Goal: Task Accomplishment & Management: Manage account settings

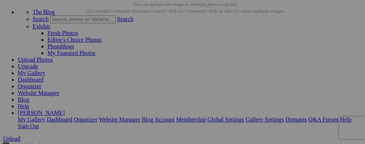
scroll to position [46, 0]
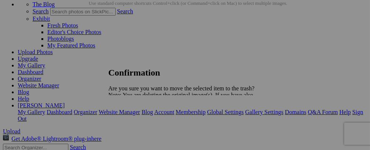
click at [133, 124] on span "Yes" at bounding box center [129, 121] width 9 height 6
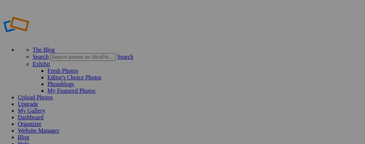
drag, startPoint x: 41, startPoint y: 87, endPoint x: 43, endPoint y: 82, distance: 5.9
drag, startPoint x: 226, startPoint y: 134, endPoint x: 43, endPoint y: 66, distance: 195.5
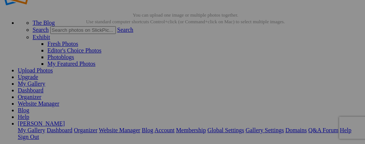
scroll to position [30, 0]
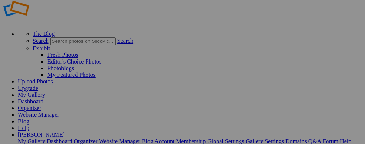
scroll to position [19, 0]
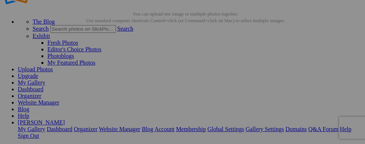
scroll to position [30, 0]
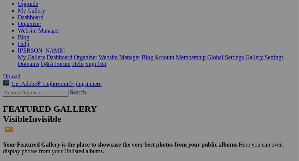
scroll to position [107, 0]
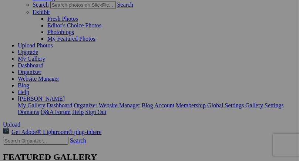
scroll to position [38, 0]
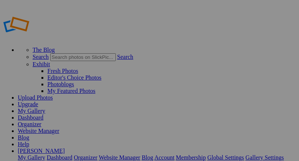
click at [189, 10] on div "The Blog Search Search Exhibit Fresh Photos Editor's Choice Photos Photoblogs M…" at bounding box center [149, 89] width 293 height 158
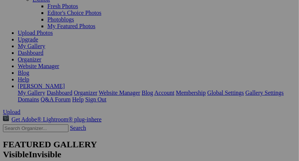
scroll to position [13, 0]
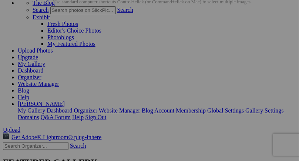
scroll to position [68, 0]
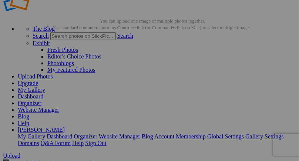
scroll to position [67, 0]
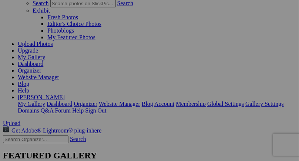
scroll to position [72, 0]
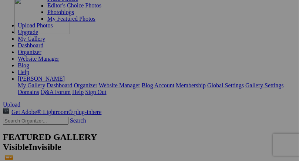
drag, startPoint x: 223, startPoint y: 79, endPoint x: 120, endPoint y: 66, distance: 104.0
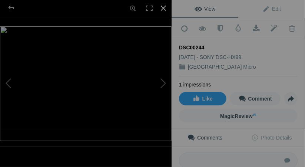
click at [168, 7] on div at bounding box center [163, 8] width 16 height 16
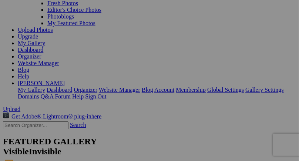
scroll to position [52, 0]
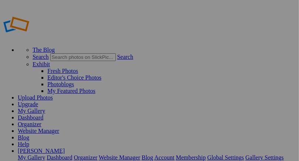
drag, startPoint x: 37, startPoint y: 101, endPoint x: 38, endPoint y: 82, distance: 19.3
drag, startPoint x: 24, startPoint y: 99, endPoint x: 20, endPoint y: 79, distance: 20.3
